Goal: Book appointment/travel/reservation

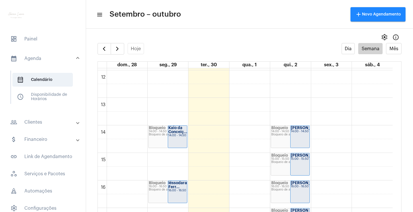
scroll to position [362, 0]
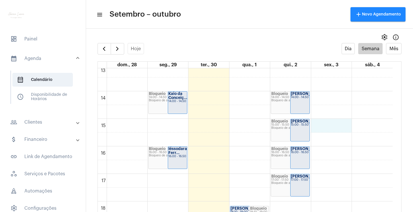
click at [321, 128] on div "00 01 02 03 04 05 06 07 08 09 10 11 12 13 14 15 16 17 18 19 20 21 22 23 Bloquei…" at bounding box center [245, 36] width 295 height 660
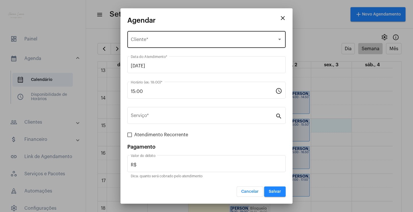
click at [196, 44] on div "Selecione o Cliente Cliente *" at bounding box center [206, 39] width 151 height 18
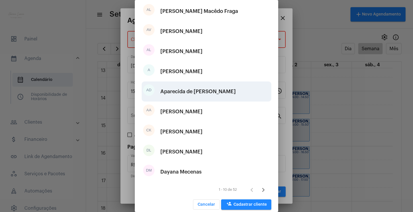
scroll to position [71, 0]
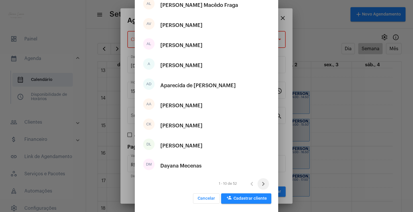
click at [262, 183] on icon "Próxima página" at bounding box center [263, 184] width 3 height 4
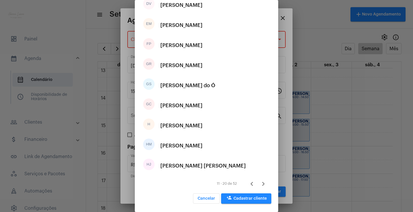
click at [259, 183] on icon "Próxima página" at bounding box center [263, 184] width 8 height 8
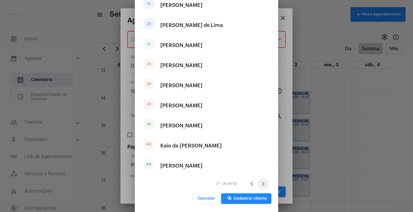
click at [259, 184] on icon "Próxima página" at bounding box center [263, 184] width 8 height 8
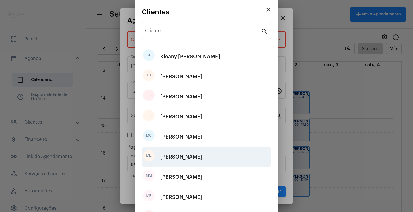
click at [202, 161] on div "[PERSON_NAME]" at bounding box center [181, 156] width 42 height 17
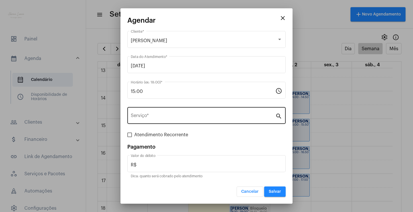
click at [180, 113] on div "Serviço *" at bounding box center [203, 115] width 144 height 18
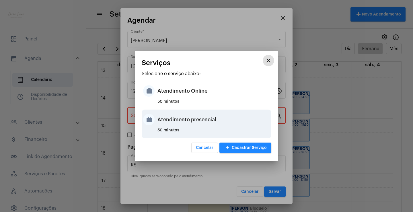
click at [190, 120] on div "Atendimento presencial" at bounding box center [213, 119] width 112 height 17
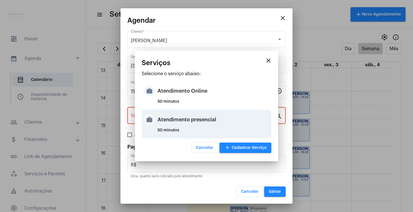
type input "Atendimento presencial"
type input "R$ 0"
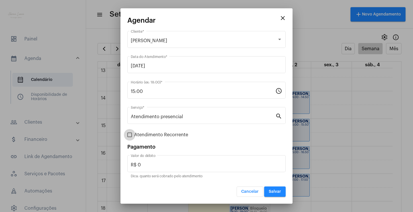
click at [168, 136] on span "Atendimento Recorrente" at bounding box center [161, 134] width 54 height 7
click at [130, 137] on input "Atendimento Recorrente" at bounding box center [129, 137] width 0 height 0
checkbox input "true"
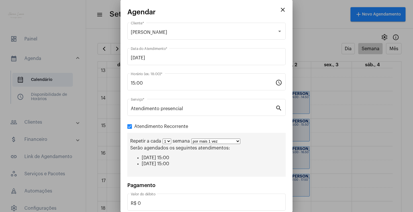
click at [201, 142] on select "por mais 1 vez por mais 2 vezes por mais 3 vezes por mais 4 vezes por mais 5 ve…" at bounding box center [215, 140] width 49 height 5
select select "10: 0"
click at [191, 138] on select "por mais 1 vez por mais 2 vezes por mais 3 vezes por mais 4 vezes por mais 5 ve…" at bounding box center [215, 140] width 49 height 5
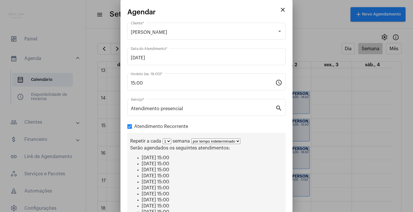
click at [242, 121] on div "Atendimento presencial Serviço * search" at bounding box center [206, 110] width 158 height 23
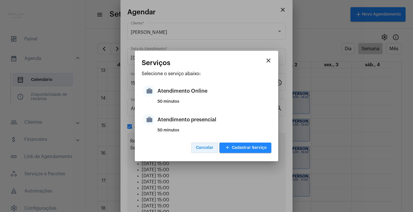
click at [213, 144] on button "Cancelar" at bounding box center [204, 147] width 27 height 10
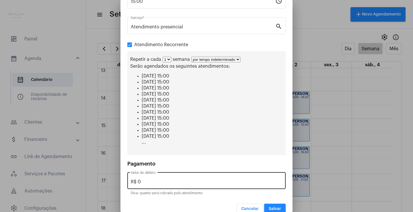
scroll to position [91, 0]
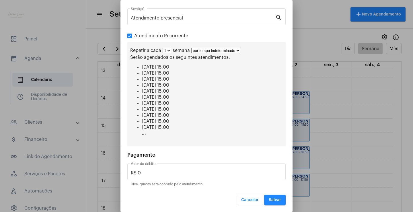
click at [273, 196] on button "Salvar" at bounding box center [274, 200] width 21 height 10
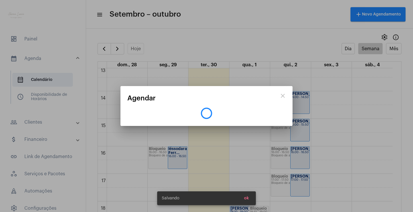
scroll to position [0, 0]
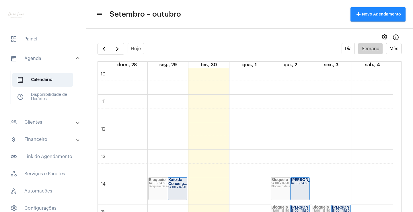
scroll to position [276, 0]
click at [320, 76] on div "00 01 02 03 04 05 06 07 08 09 10 11 12 13 14 15 16 17 18 19 20 21 22 23 Bloquei…" at bounding box center [245, 122] width 295 height 660
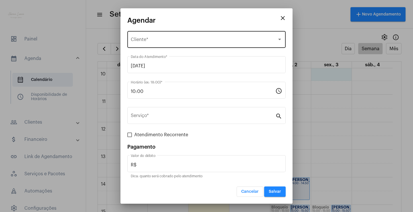
click at [179, 42] on div "Selecione o Cliente" at bounding box center [204, 40] width 146 height 5
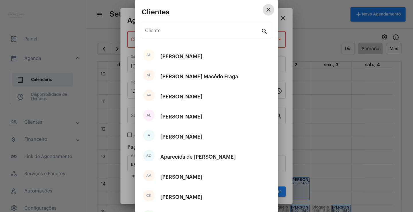
click at [265, 10] on mat-icon "close" at bounding box center [268, 9] width 7 height 7
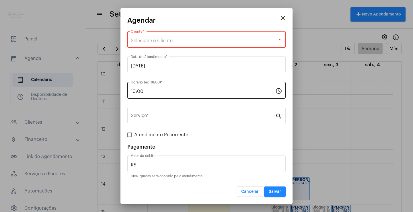
click at [218, 92] on input "10:00" at bounding box center [203, 91] width 144 height 5
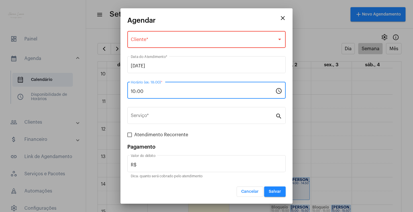
drag, startPoint x: 134, startPoint y: 91, endPoint x: 130, endPoint y: 91, distance: 3.7
click at [130, 91] on div "10:00 Horário (ex: 18:00) * schedule" at bounding box center [206, 90] width 158 height 18
type input "09:00"
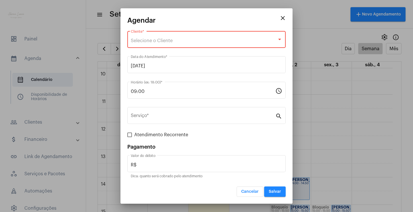
click at [220, 42] on div "Selecione o Cliente" at bounding box center [204, 40] width 146 height 5
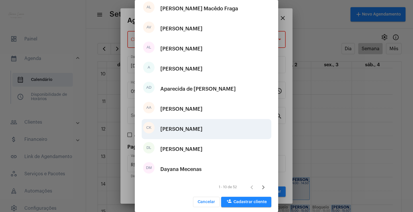
scroll to position [71, 0]
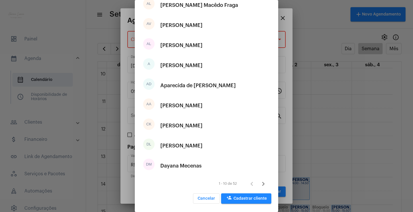
click at [261, 184] on icon "Próxima página" at bounding box center [263, 184] width 8 height 8
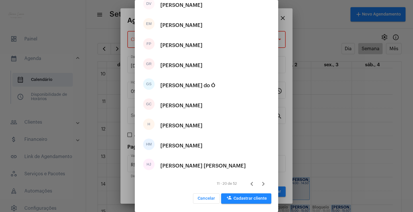
click at [259, 185] on icon "Próxima página" at bounding box center [263, 184] width 8 height 8
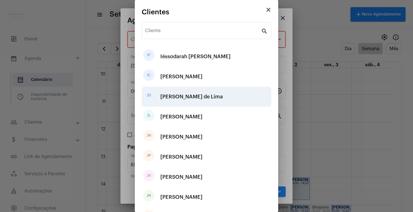
scroll to position [57, 0]
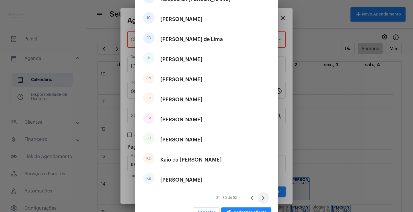
click at [262, 196] on icon "Próxima página" at bounding box center [263, 198] width 3 height 4
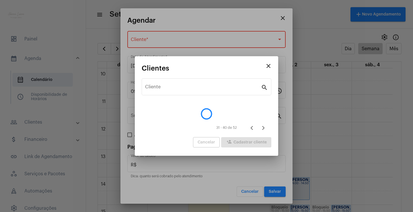
scroll to position [0, 0]
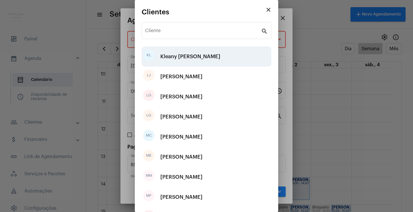
click at [222, 58] on div "KL Kleany [PERSON_NAME]" at bounding box center [207, 56] width 130 height 20
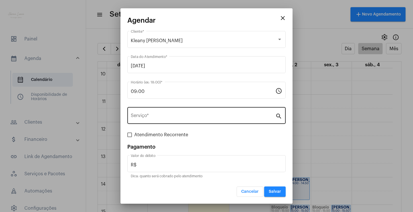
click at [266, 113] on div "Serviço *" at bounding box center [203, 115] width 144 height 18
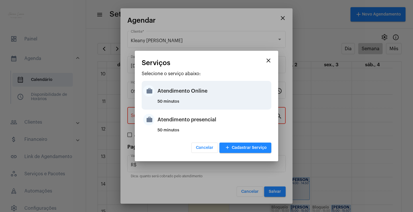
click at [221, 94] on div "Atendimento Online" at bounding box center [213, 90] width 112 height 17
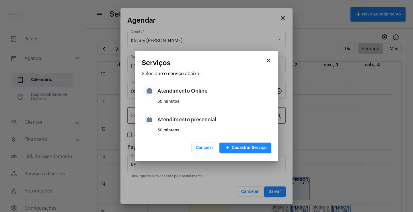
type input "Atendimento Online"
type input "R$ 0"
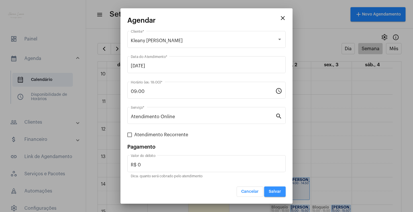
click at [276, 190] on span "Salvar" at bounding box center [274, 191] width 12 height 4
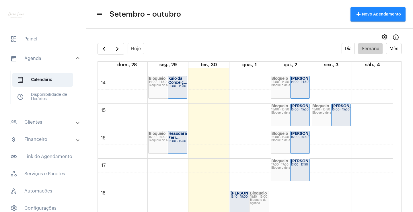
scroll to position [391, 0]
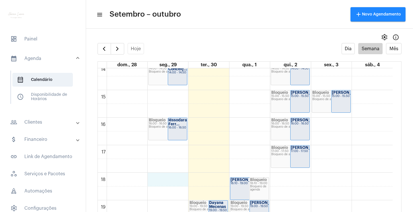
click at [168, 176] on div "00 01 02 03 04 05 06 07 08 09 10 11 12 13 14 15 16 17 18 19 20 21 22 23 Bloquei…" at bounding box center [245, 7] width 295 height 660
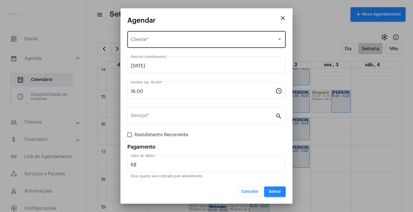
click at [154, 40] on span "Selecione o Cliente" at bounding box center [204, 40] width 146 height 5
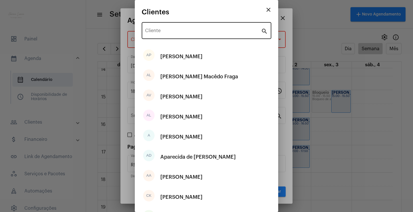
click at [202, 26] on div "Cliente" at bounding box center [203, 30] width 116 height 18
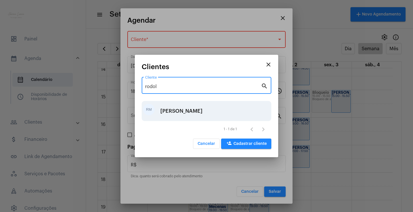
type input "rodol"
click at [202, 115] on div "[PERSON_NAME]" at bounding box center [181, 110] width 42 height 17
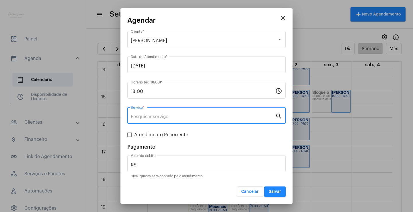
click at [252, 116] on input "Serviço *" at bounding box center [203, 116] width 144 height 5
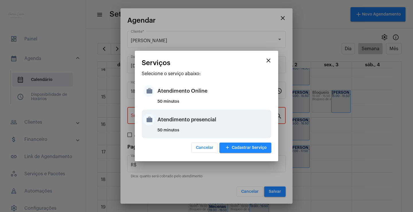
click at [211, 116] on div "Atendimento presencial" at bounding box center [213, 119] width 112 height 17
type input "Atendimento presencial"
type input "R$ 0"
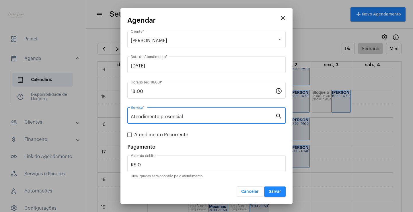
click at [274, 191] on span "Salvar" at bounding box center [274, 191] width 12 height 4
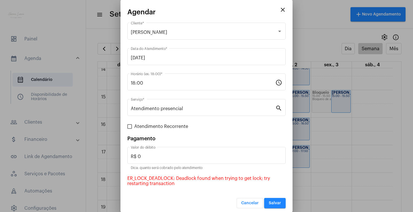
click at [187, 179] on p "ER_LOCK_DEADLOCK: Deadlock found when trying to get lock; try restarting transa…" at bounding box center [206, 181] width 158 height 10
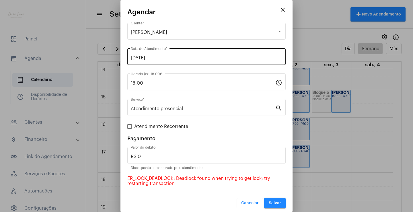
click at [216, 60] on input "[DATE]" at bounding box center [206, 57] width 151 height 5
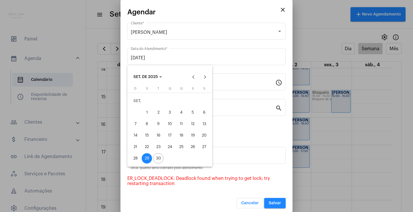
click at [141, 159] on button "29" at bounding box center [146, 157] width 11 height 11
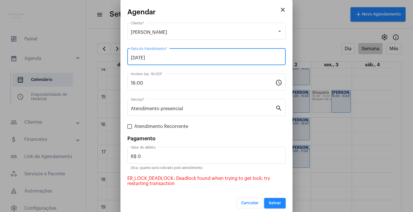
click at [268, 201] on span "Salvar" at bounding box center [274, 203] width 12 height 4
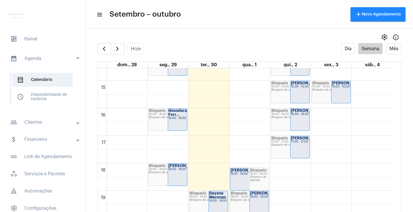
scroll to position [391, 0]
